Goal: Task Accomplishment & Management: Manage account settings

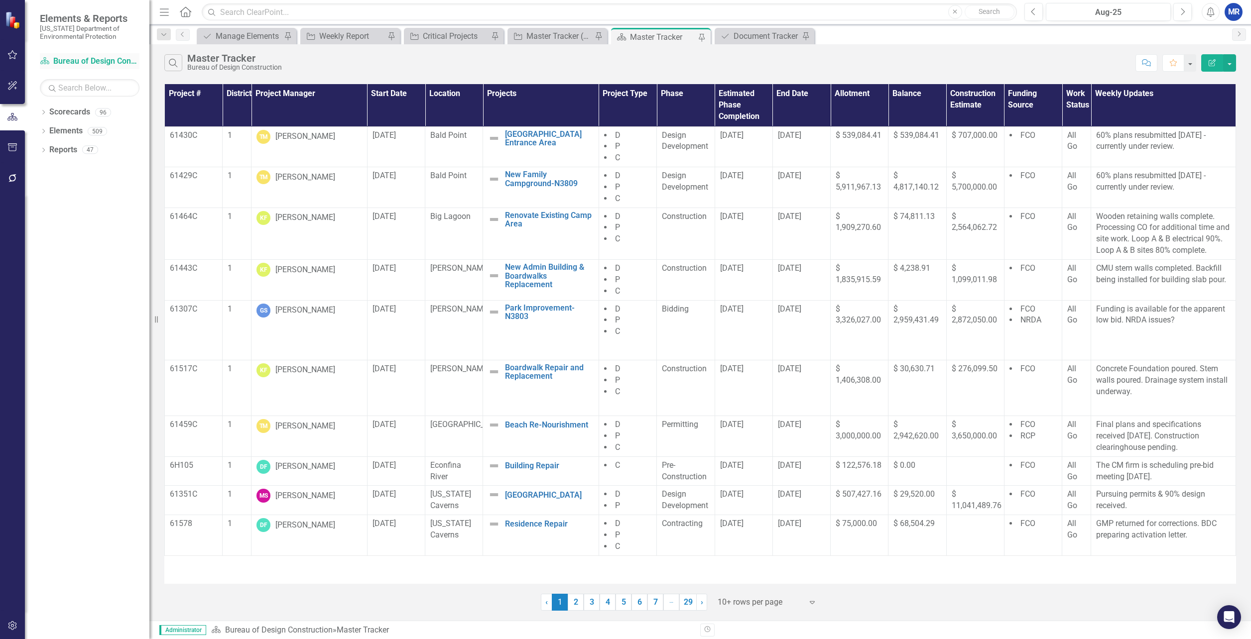
click at [62, 59] on link "Scorecard Bureau of Design Construction" at bounding box center [90, 61] width 100 height 11
click at [78, 109] on link "Scorecards" at bounding box center [69, 112] width 41 height 11
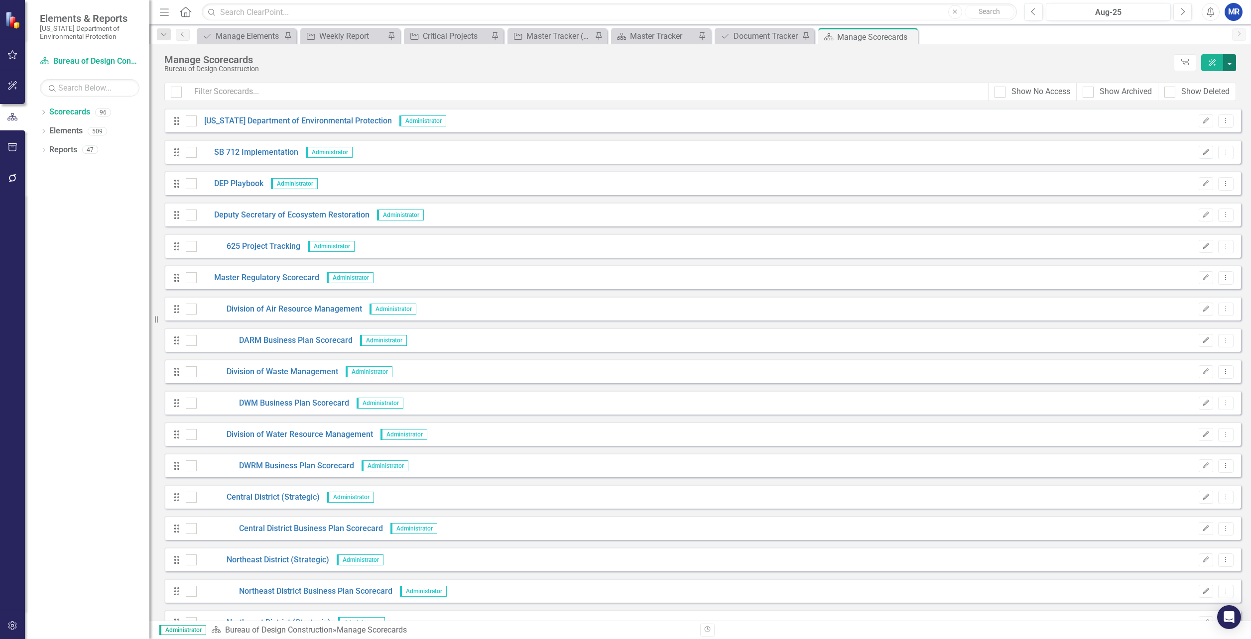
click at [1230, 57] on button "button" at bounding box center [1229, 62] width 13 height 17
click at [1010, 62] on div "Manage Scorecards" at bounding box center [666, 59] width 1004 height 11
click at [8, 625] on icon "button" at bounding box center [12, 626] width 10 height 8
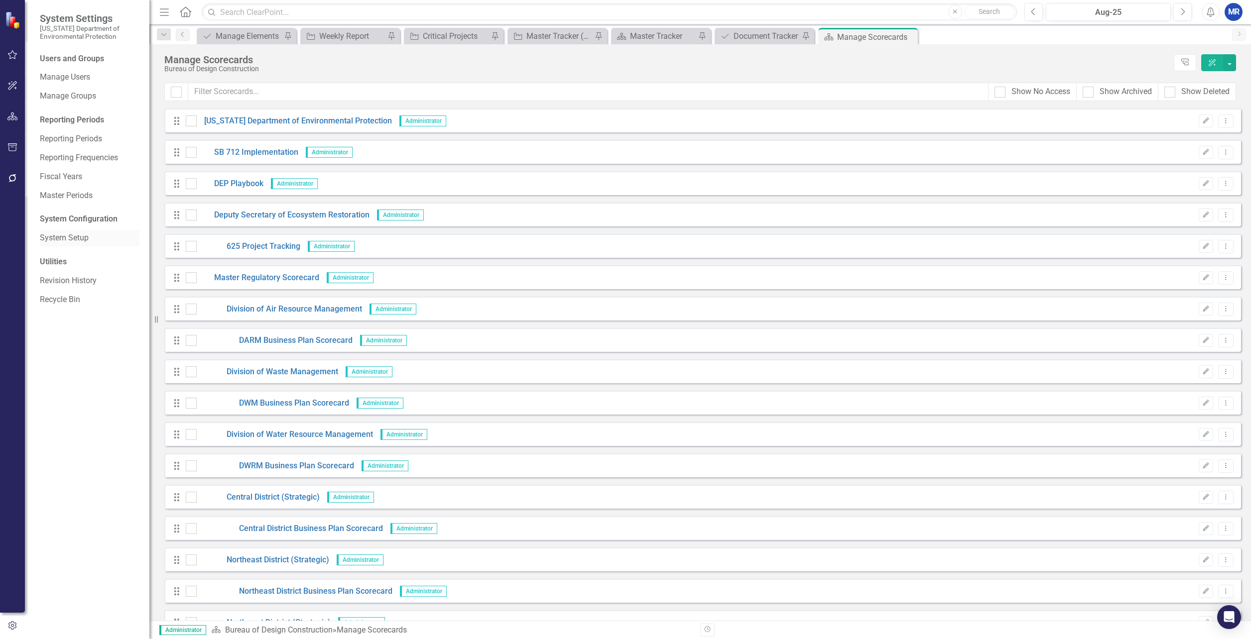
click at [54, 238] on link "System Setup" at bounding box center [90, 238] width 100 height 11
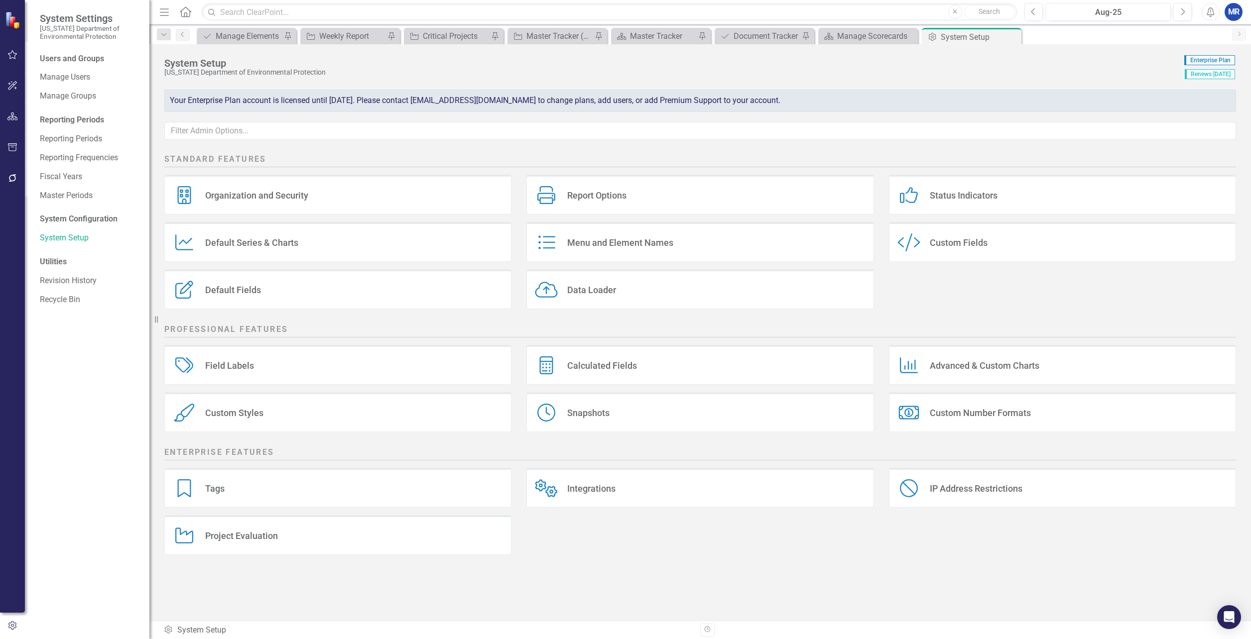
click at [979, 253] on div "Custom Style Custom Fields" at bounding box center [1062, 242] width 347 height 40
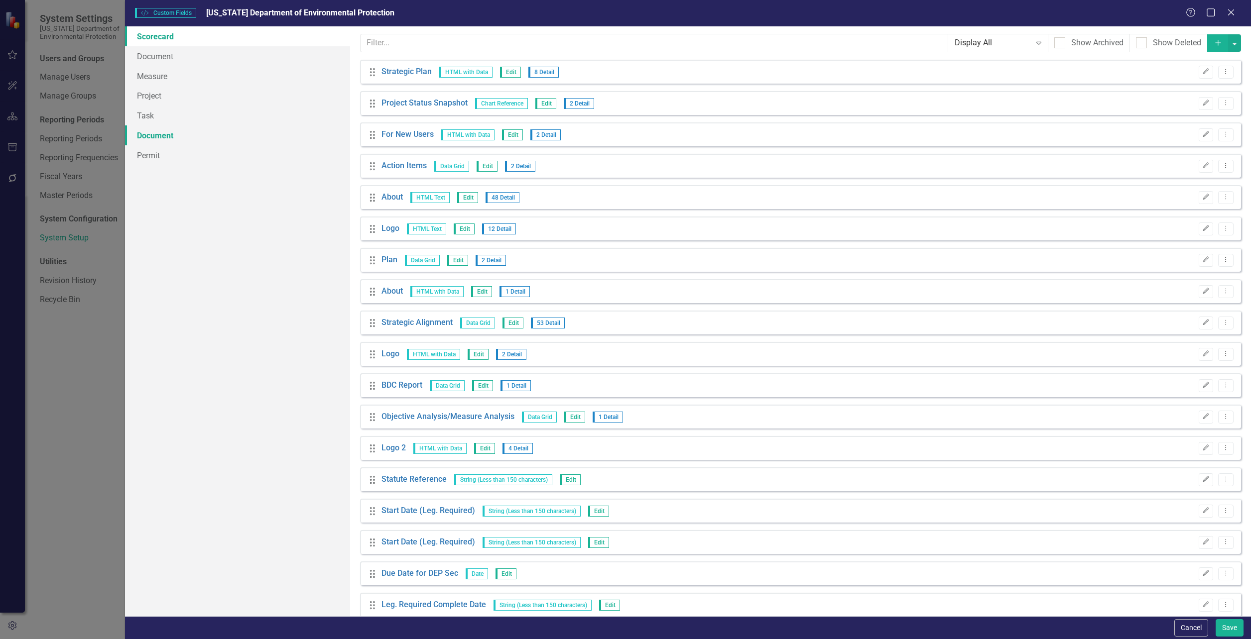
click at [157, 132] on link "Document" at bounding box center [237, 135] width 225 height 20
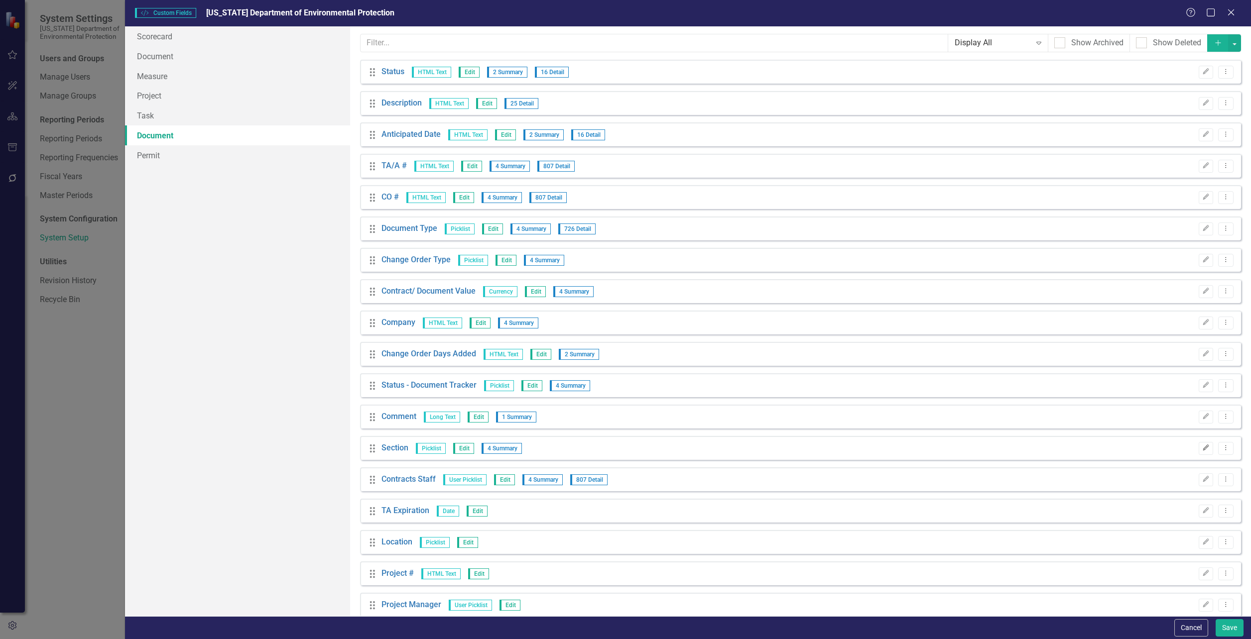
click at [1201, 445] on button "Edit" at bounding box center [1205, 448] width 14 height 13
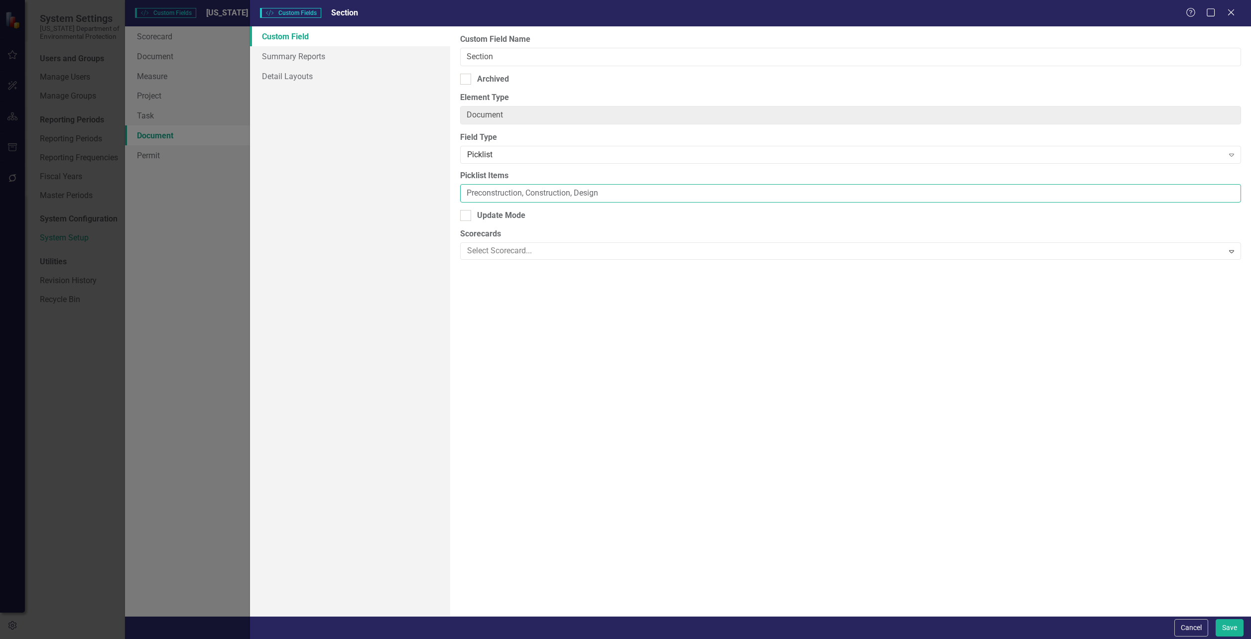
drag, startPoint x: 526, startPoint y: 194, endPoint x: 417, endPoint y: 193, distance: 109.0
click at [417, 193] on div "Custom Field Summary Reports Detail Layouts Custom Field Name Section Archived …" at bounding box center [750, 321] width 1001 height 590
type input "Construction, Design"
click at [1228, 626] on button "Save" at bounding box center [1229, 627] width 28 height 17
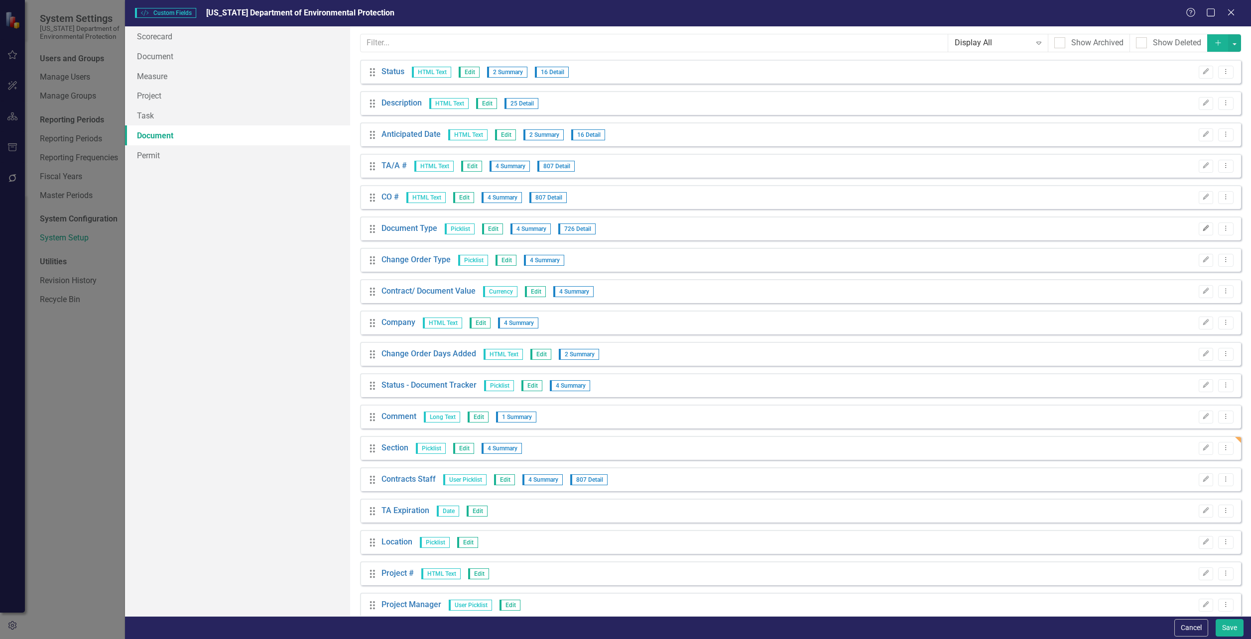
click at [1202, 228] on icon "Edit" at bounding box center [1205, 229] width 7 height 6
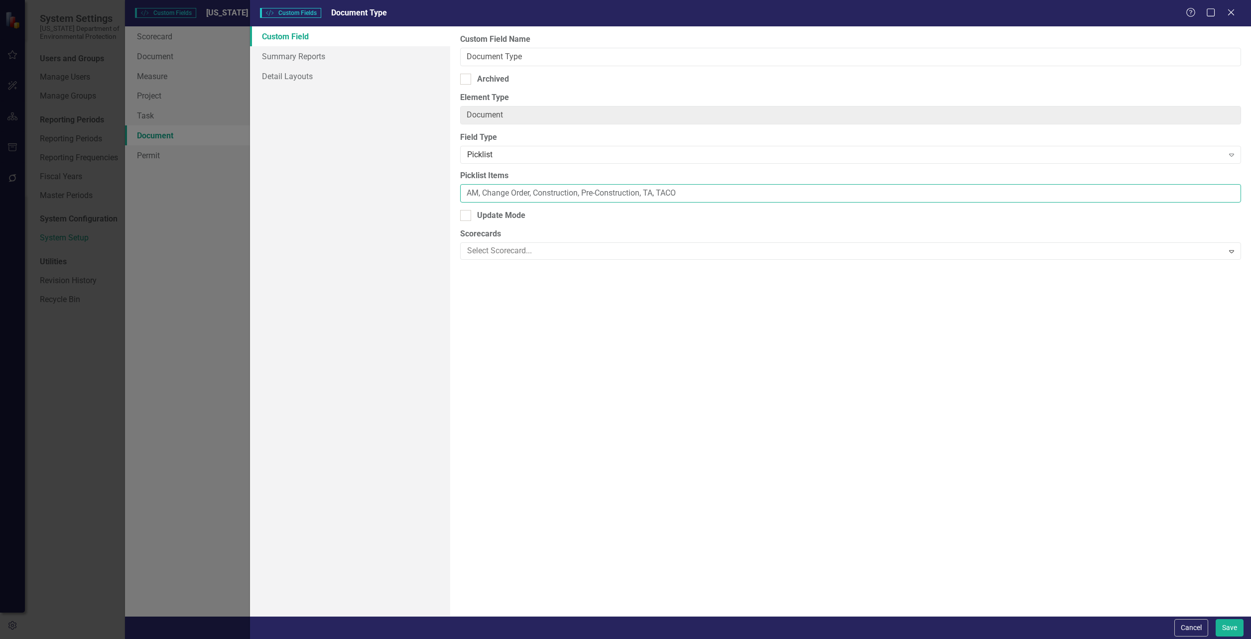
drag, startPoint x: 481, startPoint y: 192, endPoint x: 432, endPoint y: 188, distance: 49.4
click at [432, 188] on div "Custom Field Summary Reports Detail Layouts Custom Field Name Document Type Arc…" at bounding box center [750, 321] width 1001 height 590
type input "Change Order, Construction, Pre-Construction, TA, TACO"
click at [1224, 625] on button "Save" at bounding box center [1229, 627] width 28 height 17
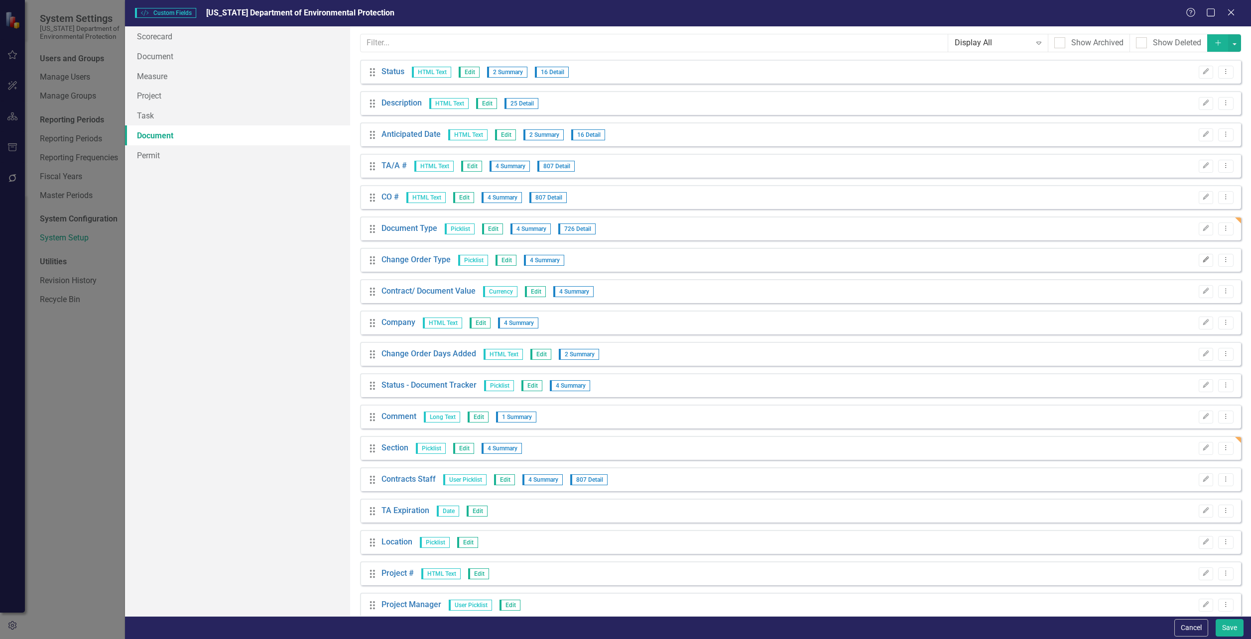
click at [1201, 256] on button "Edit" at bounding box center [1205, 260] width 14 height 13
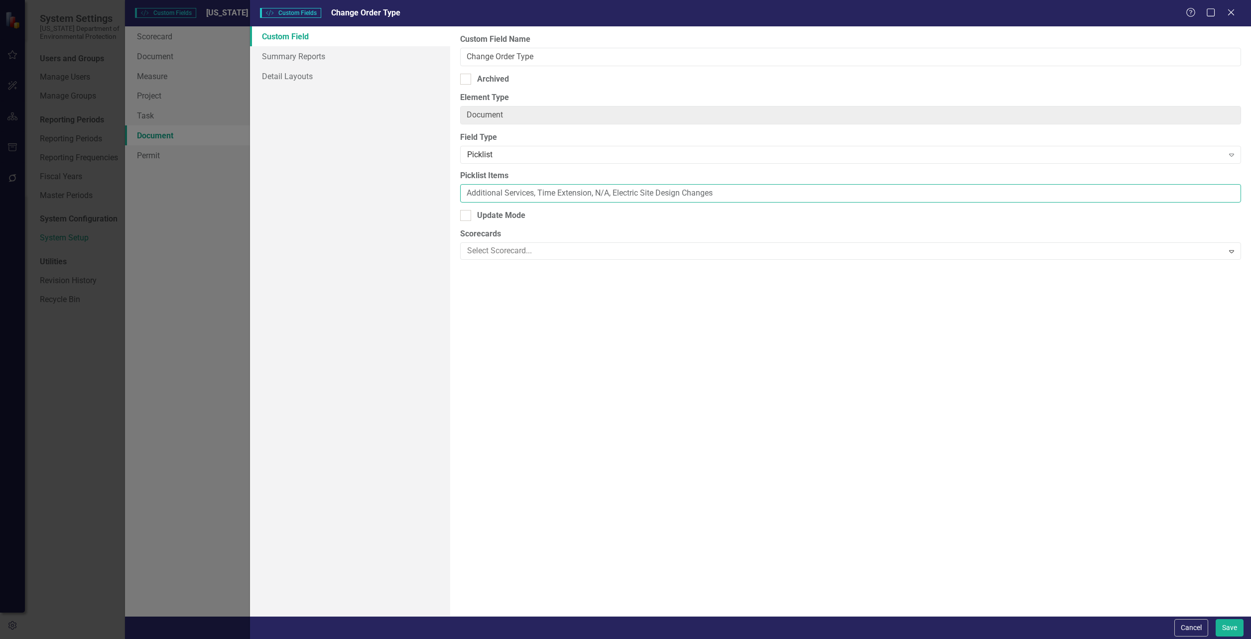
drag, startPoint x: 725, startPoint y: 196, endPoint x: 609, endPoint y: 206, distance: 116.4
click at [609, 206] on div "Custom Field Name Change Order Type Archived Element Type Document ClearPoint C…" at bounding box center [850, 321] width 801 height 590
click at [642, 196] on input "Additional Services, Time Extension, N/A" at bounding box center [850, 193] width 781 height 18
click at [597, 191] on input "Additional Services, Time Extension, Time/Services" at bounding box center [850, 193] width 781 height 18
drag, startPoint x: 631, startPoint y: 192, endPoint x: 597, endPoint y: 193, distance: 34.9
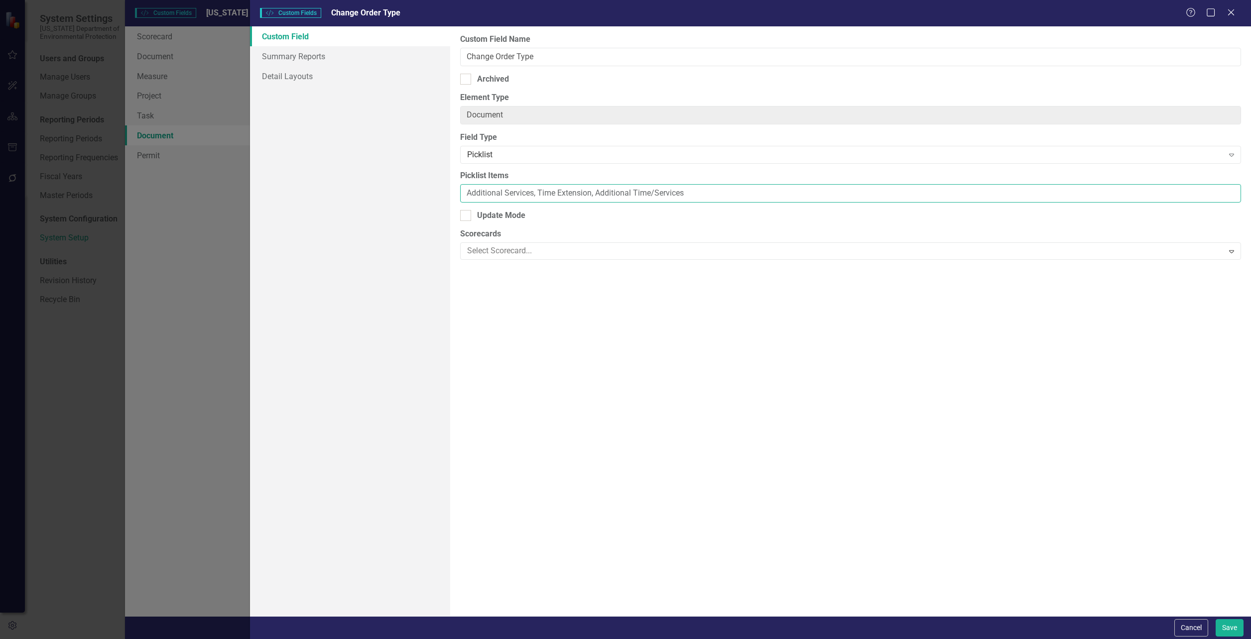
click at [597, 193] on input "Additional Services, Time Extension, Additional Time/Services" at bounding box center [850, 193] width 781 height 18
click at [706, 195] on input "Additional Services, Time Extension, Time Extension/Services" at bounding box center [850, 193] width 781 height 18
click at [655, 191] on input "Additional Services, Time Extension, Time Extension/Services" at bounding box center [850, 193] width 781 height 18
paste input "Additional"
type input "Additional Services, Time Extension, Time Extension/Additional Services"
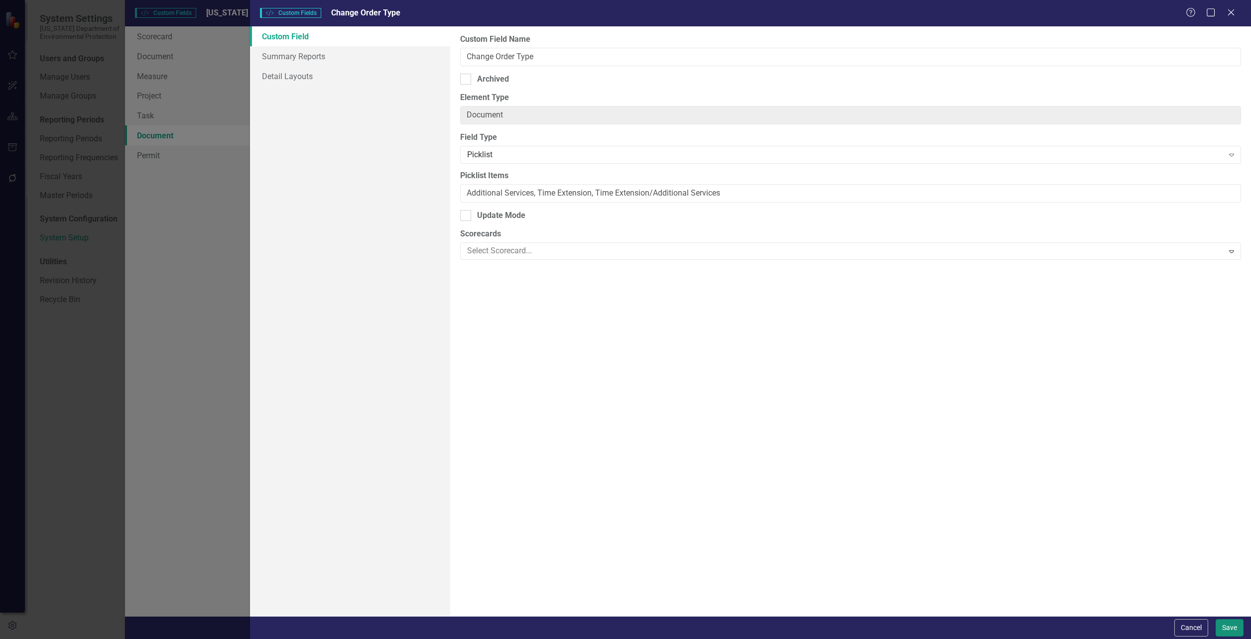
click at [1221, 627] on button "Save" at bounding box center [1229, 627] width 28 height 17
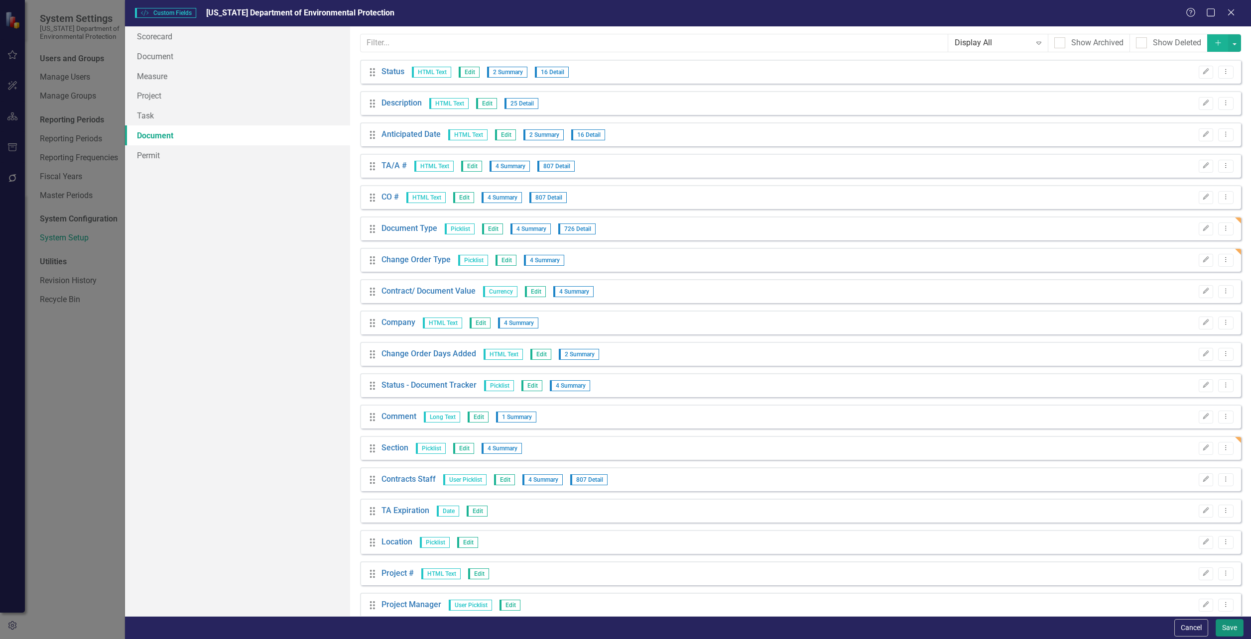
click at [1233, 624] on button "Save" at bounding box center [1229, 627] width 28 height 17
